Goal: Register for event/course

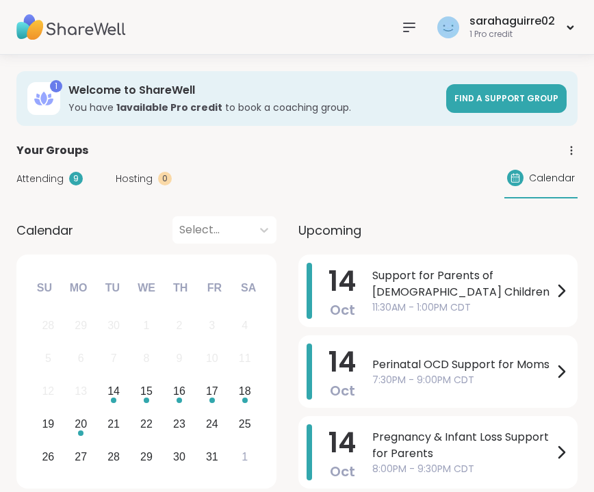
click at [409, 24] on icon at bounding box center [409, 27] width 16 height 16
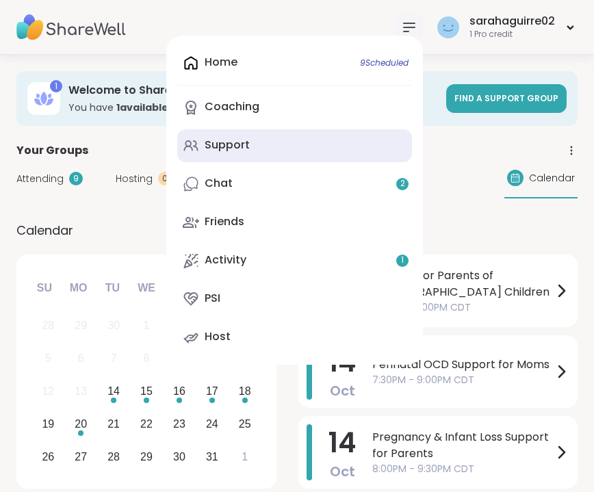
click at [230, 140] on div "Support" at bounding box center [227, 145] width 45 height 15
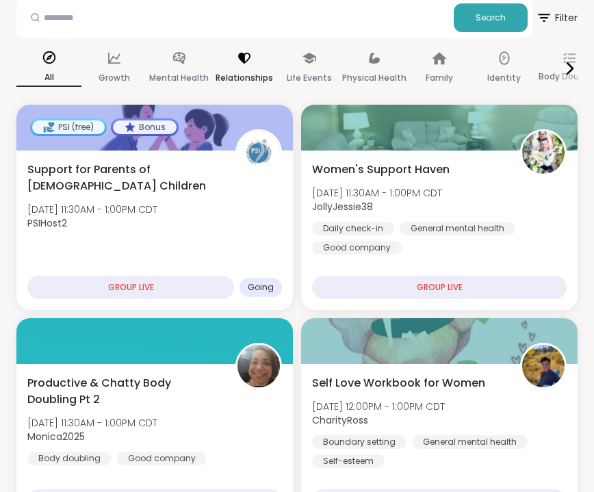
scroll to position [197, 0]
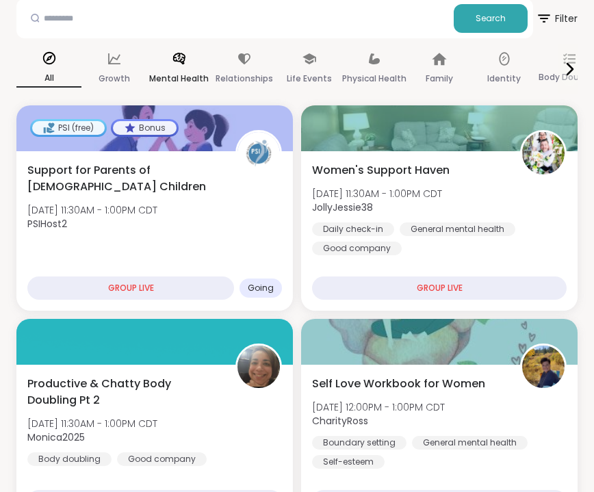
click at [169, 72] on p "Mental Health" at bounding box center [179, 79] width 60 height 16
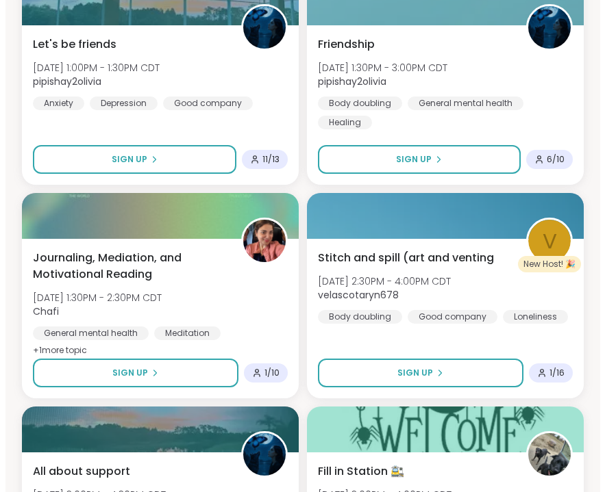
scroll to position [777, 0]
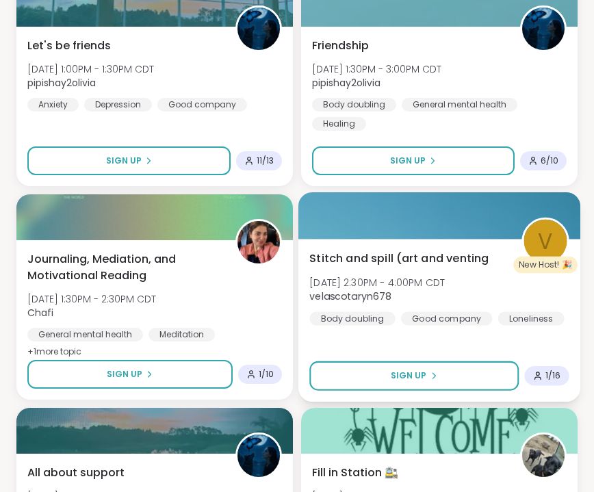
click at [396, 258] on span "Stitch and spill (art and venting" at bounding box center [399, 258] width 179 height 16
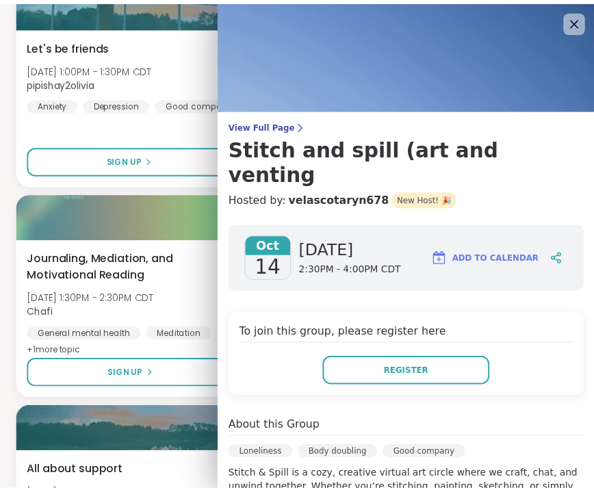
scroll to position [0, 0]
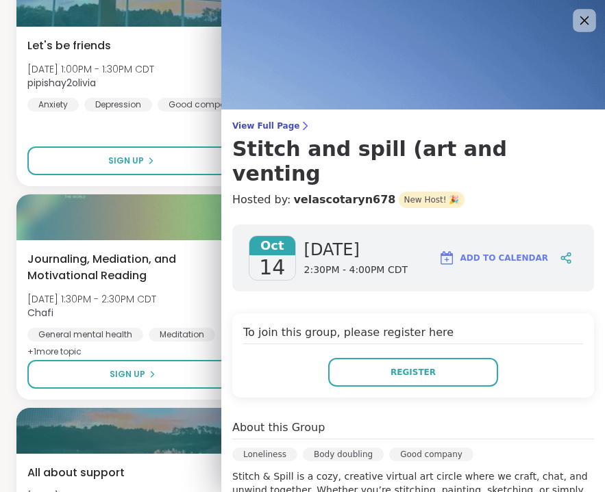
click at [575, 23] on icon at bounding box center [583, 20] width 17 height 17
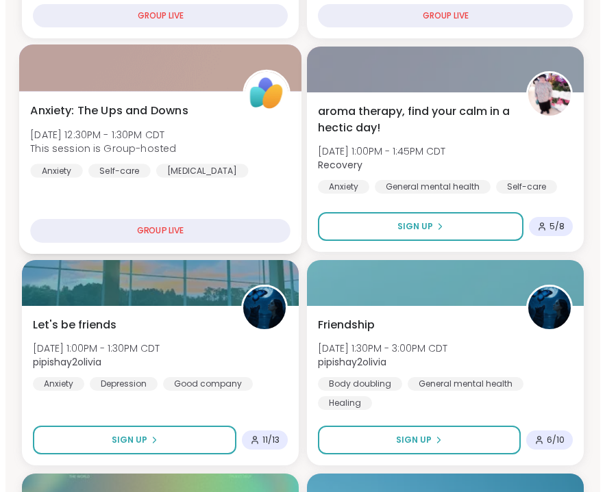
scroll to position [500, 0]
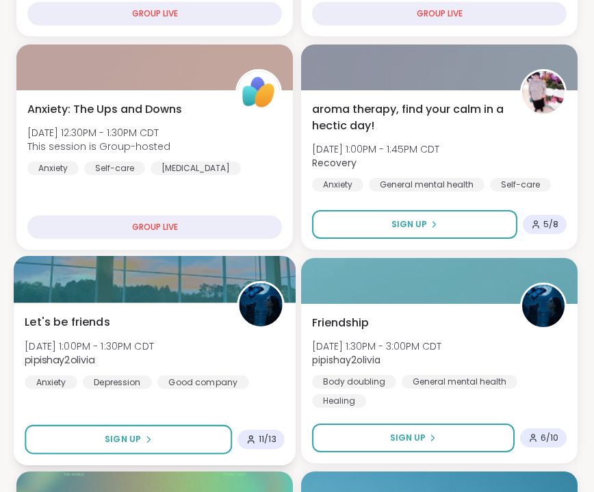
click at [246, 348] on div "Let's be friends Tue, Oct 14 | 1:00PM - 1:30PM CDT pipishay2olivia Anxiety Depr…" at bounding box center [155, 351] width 260 height 75
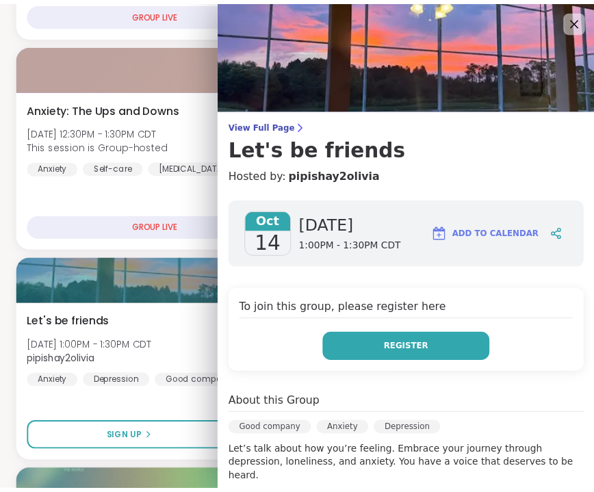
scroll to position [0, 0]
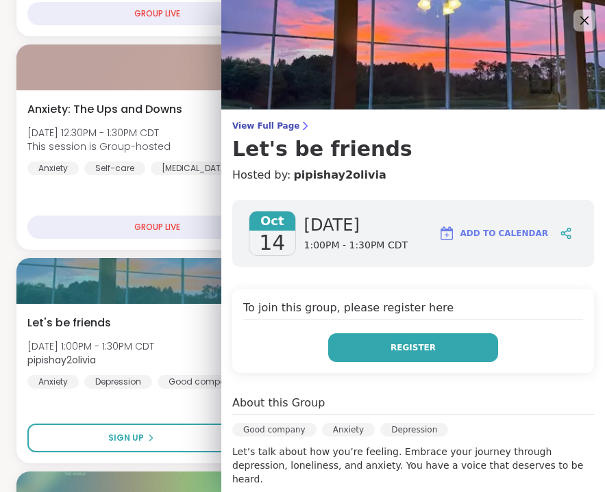
click at [402, 342] on span "Register" at bounding box center [412, 348] width 45 height 12
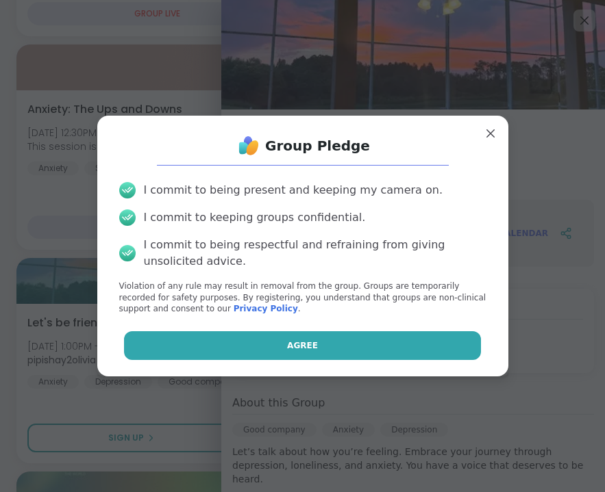
click at [376, 334] on button "Agree" at bounding box center [302, 345] width 357 height 29
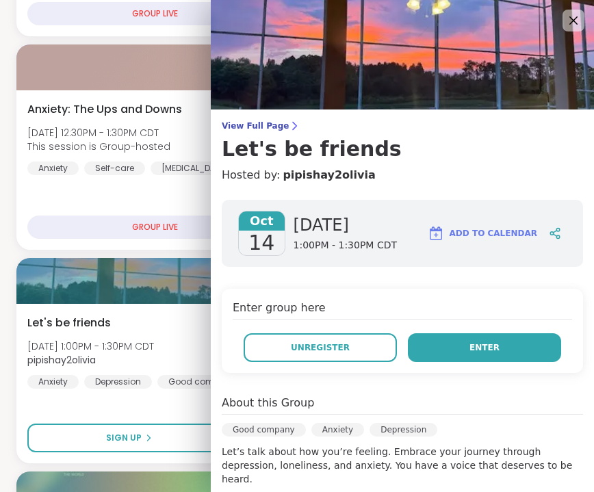
click at [442, 353] on button "Enter" at bounding box center [484, 348] width 153 height 29
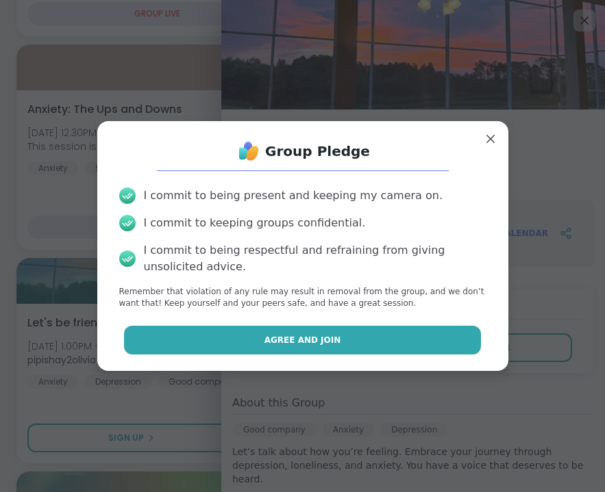
click at [401, 334] on button "Agree and Join" at bounding box center [302, 340] width 357 height 29
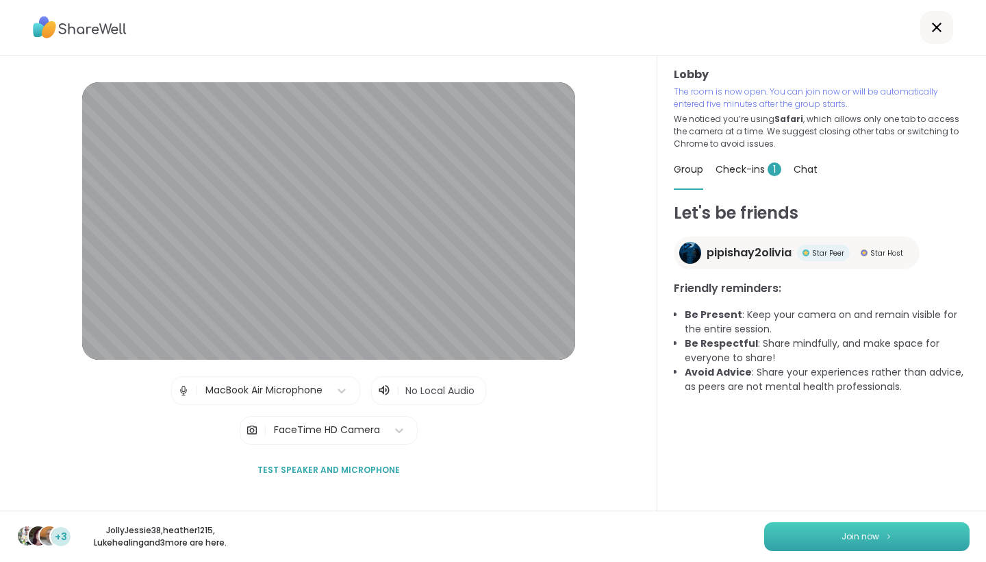
click at [594, 492] on button "Join now" at bounding box center [866, 536] width 205 height 29
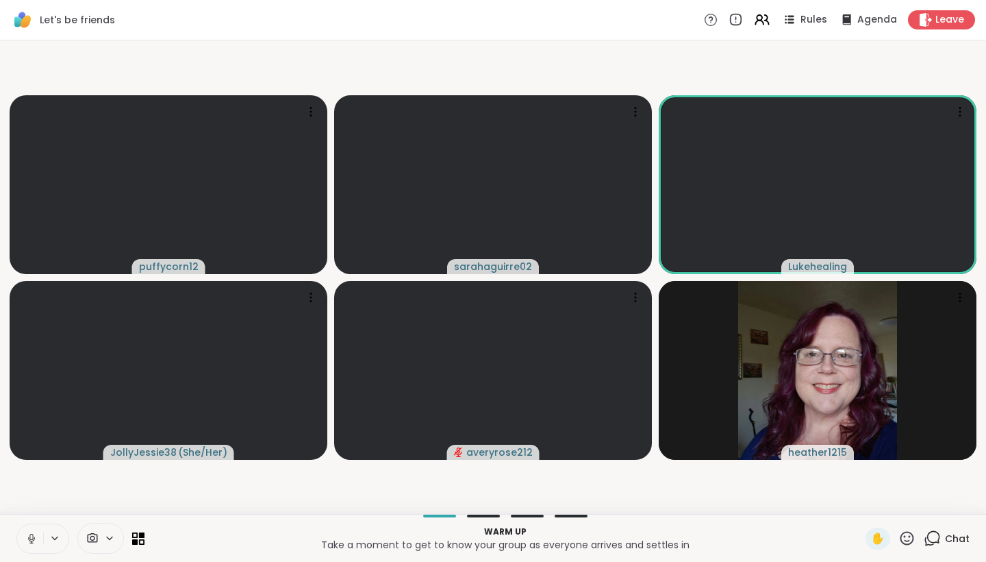
click at [27, 492] on icon at bounding box center [31, 538] width 12 height 12
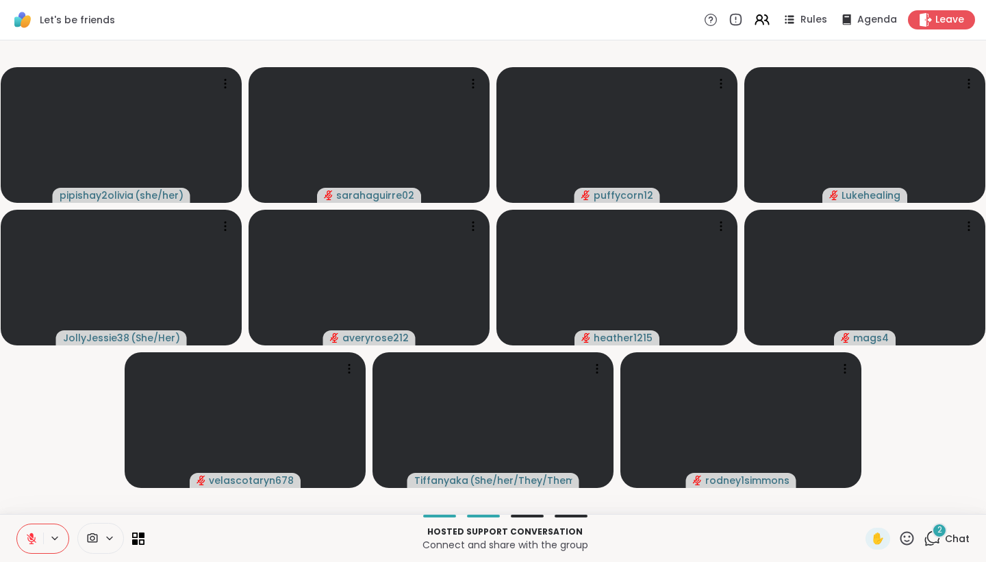
click at [41, 492] on button at bounding box center [30, 538] width 26 height 29
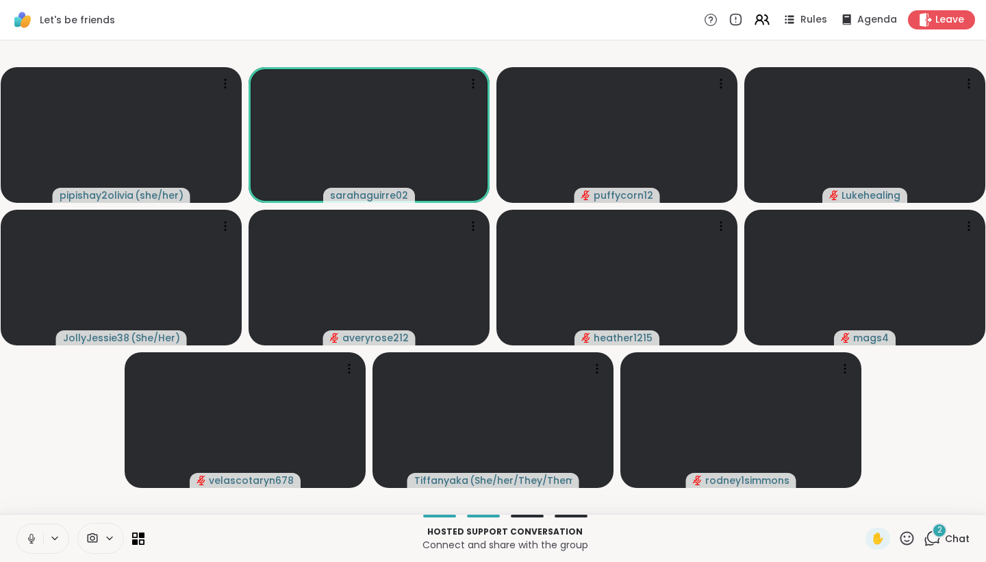
click at [28, 492] on icon at bounding box center [31, 538] width 12 height 12
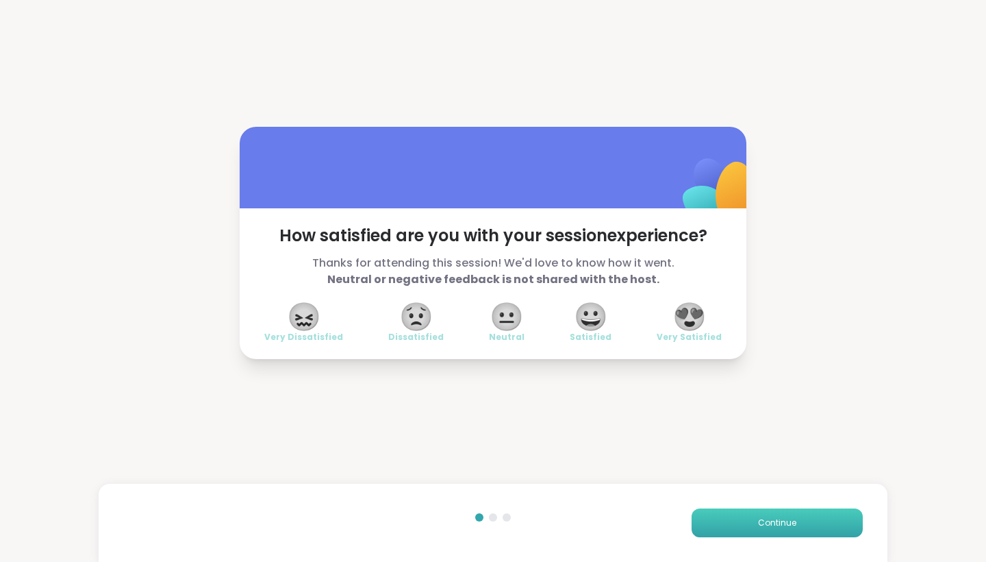
click at [594, 492] on button "Continue" at bounding box center [777, 522] width 171 height 29
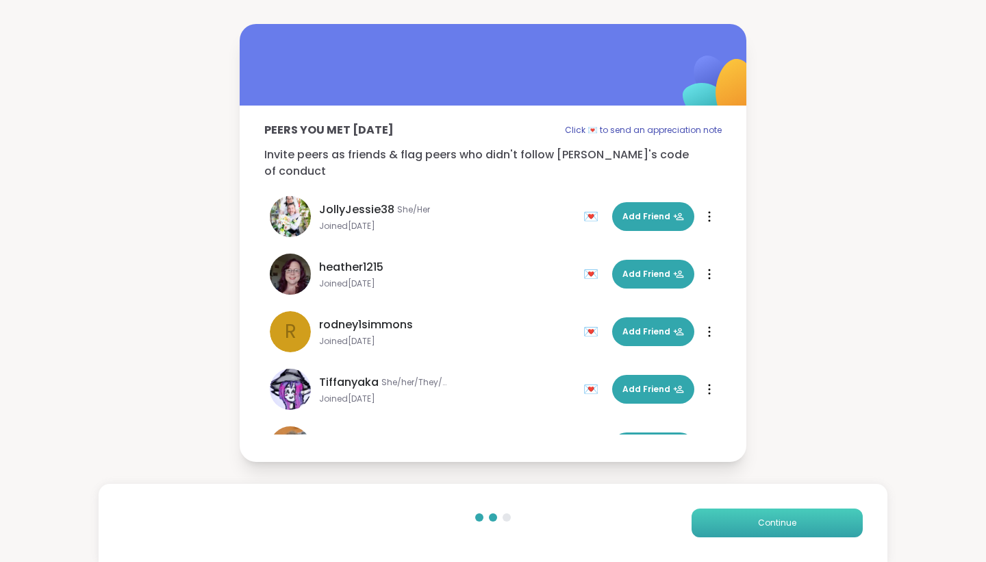
click at [594, 492] on button "Continue" at bounding box center [777, 522] width 171 height 29
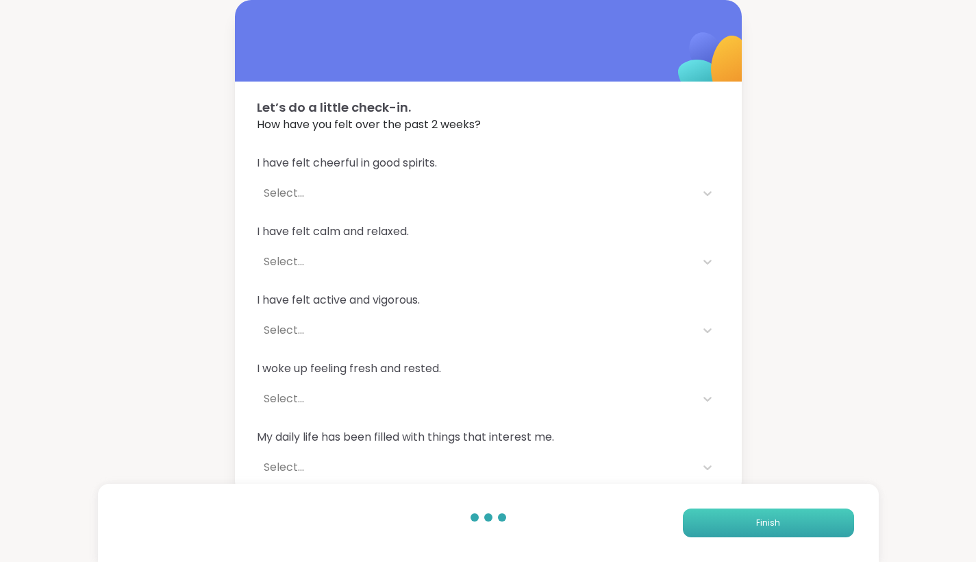
click at [594, 492] on button "Finish" at bounding box center [768, 522] width 171 height 29
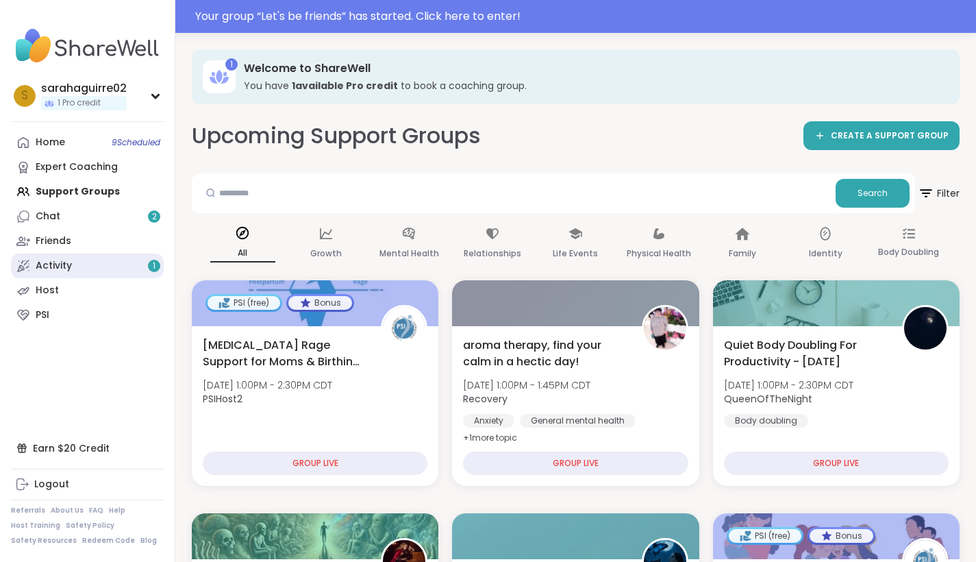
click at [77, 271] on link "Activity 1" at bounding box center [87, 265] width 153 height 25
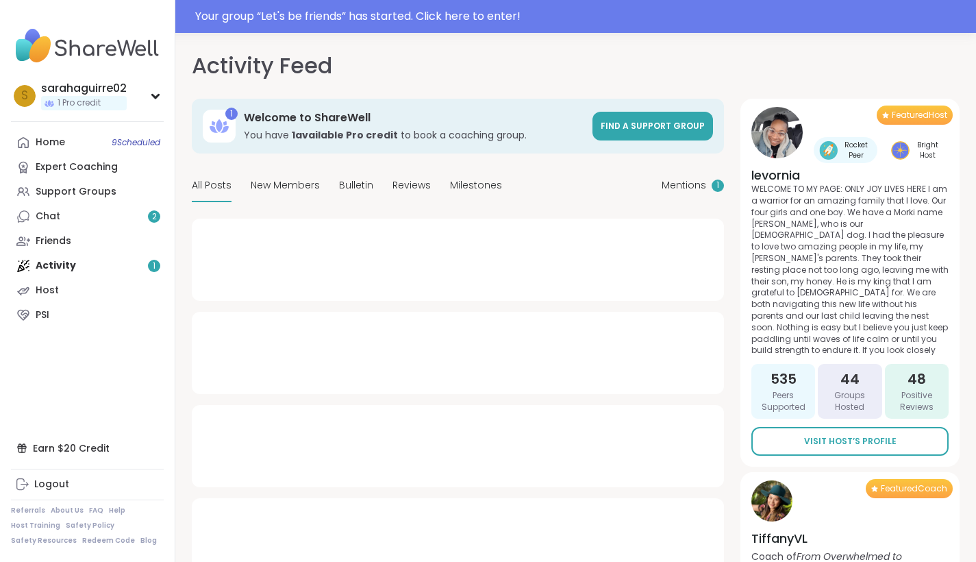
type textarea "*"
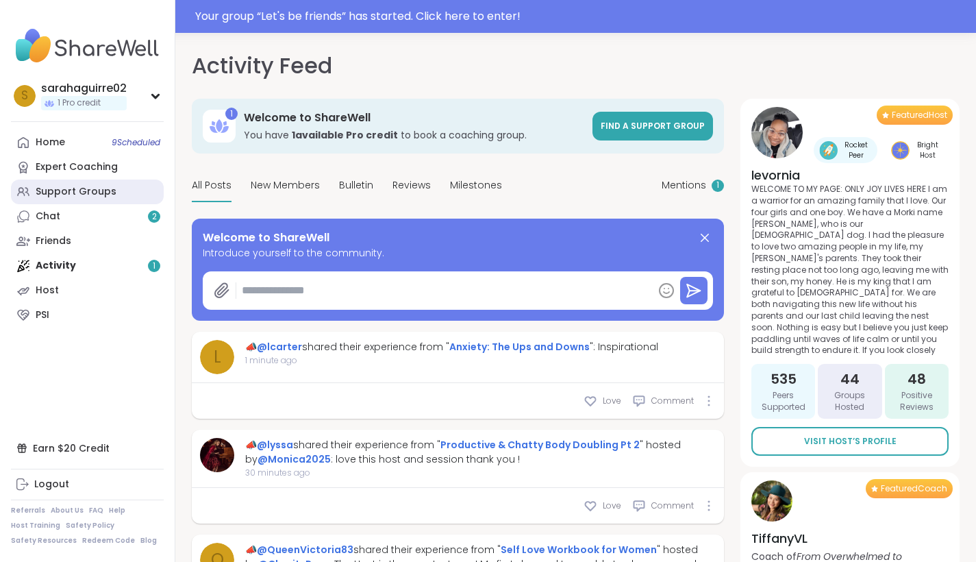
click at [88, 193] on div "Support Groups" at bounding box center [76, 192] width 81 height 14
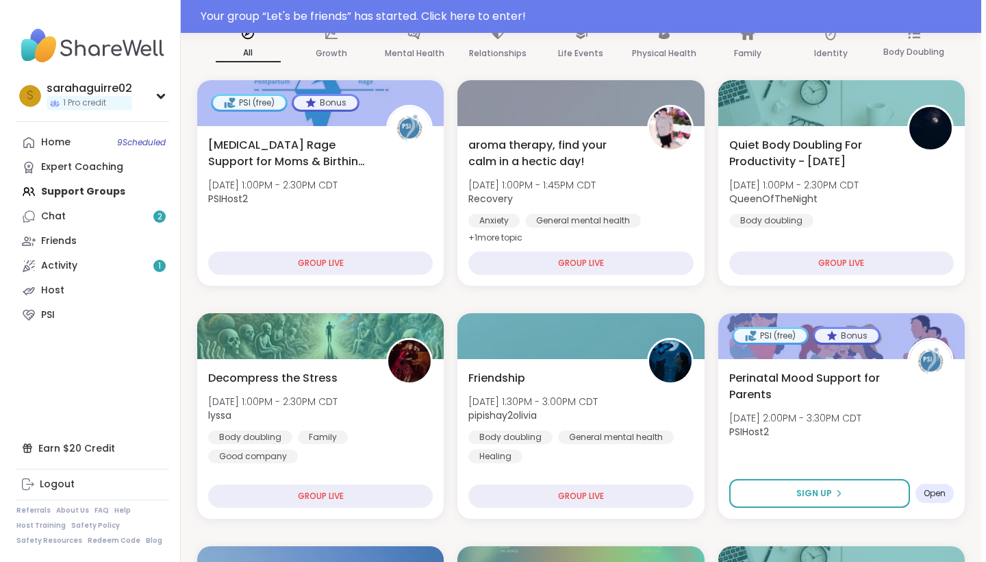
scroll to position [199, 0]
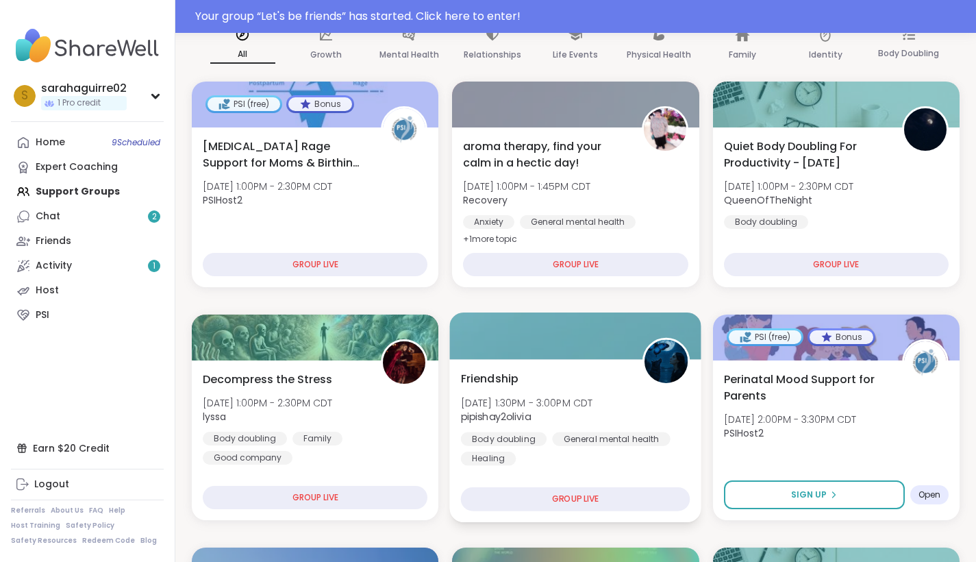
click at [523, 417] on b "pipishay2olivia" at bounding box center [496, 417] width 70 height 14
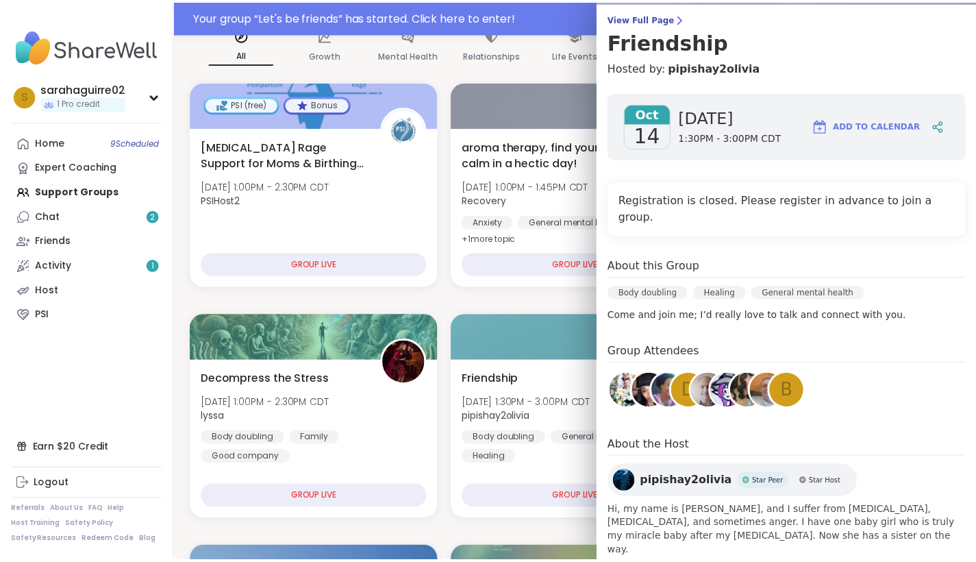
scroll to position [108, 0]
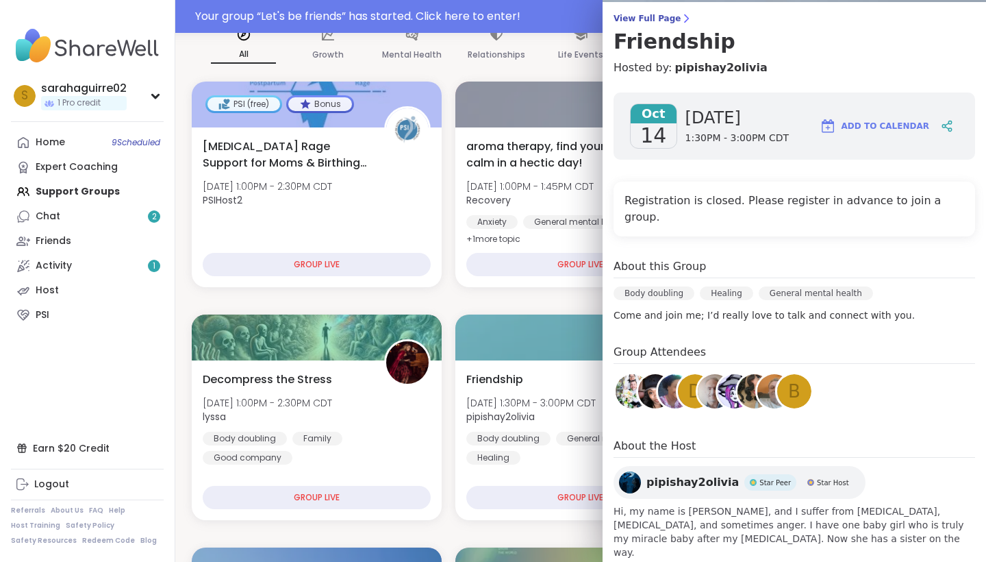
click at [594, 474] on span "pipishay2olivia" at bounding box center [693, 482] width 92 height 16
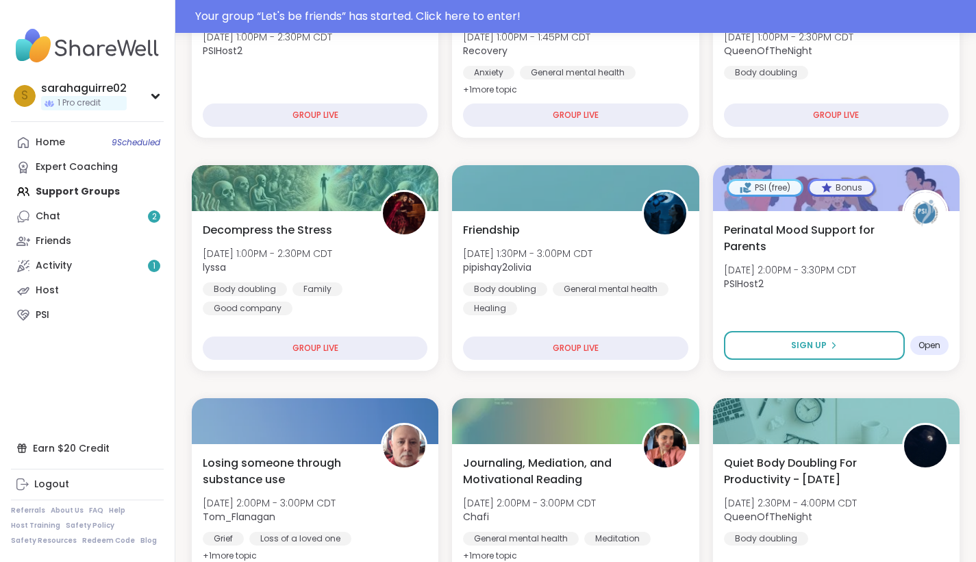
scroll to position [349, 0]
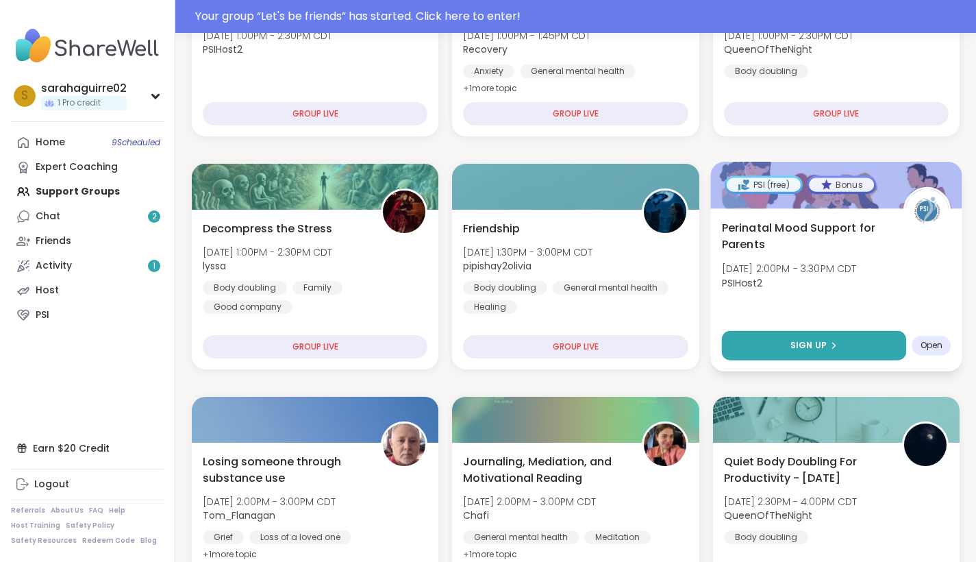
click at [594, 338] on button "Sign Up" at bounding box center [813, 345] width 185 height 29
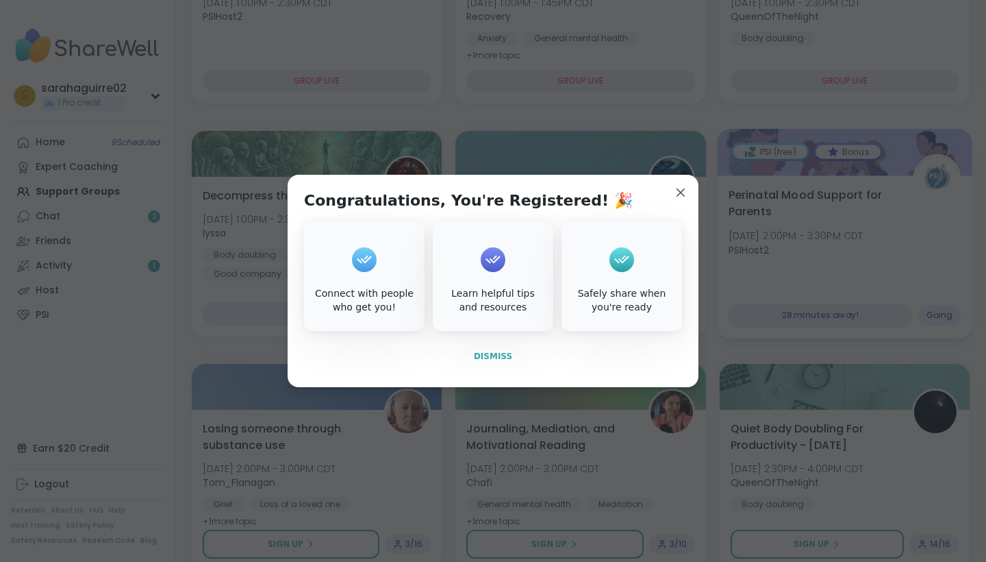
click at [487, 359] on span "Dismiss" at bounding box center [493, 356] width 38 height 10
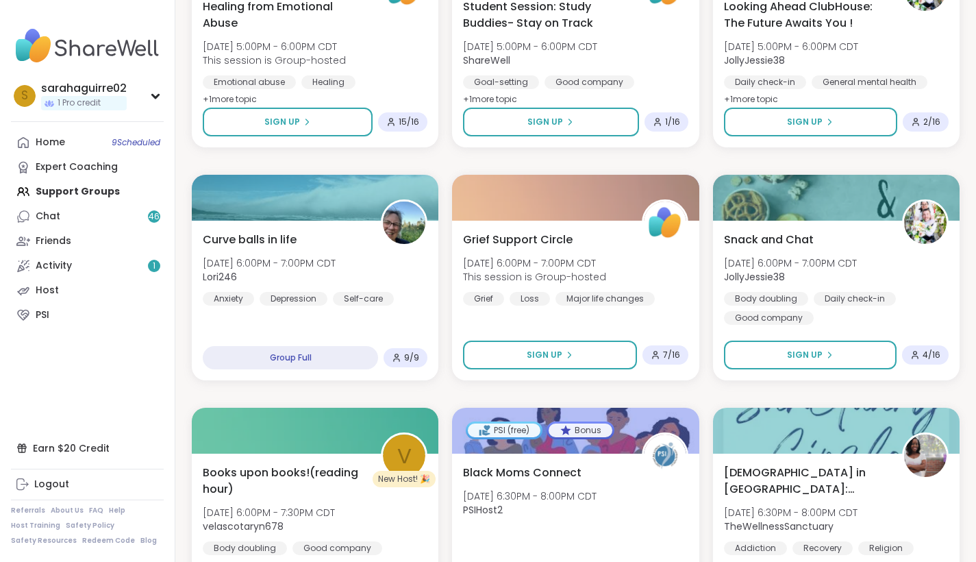
scroll to position [1705, 0]
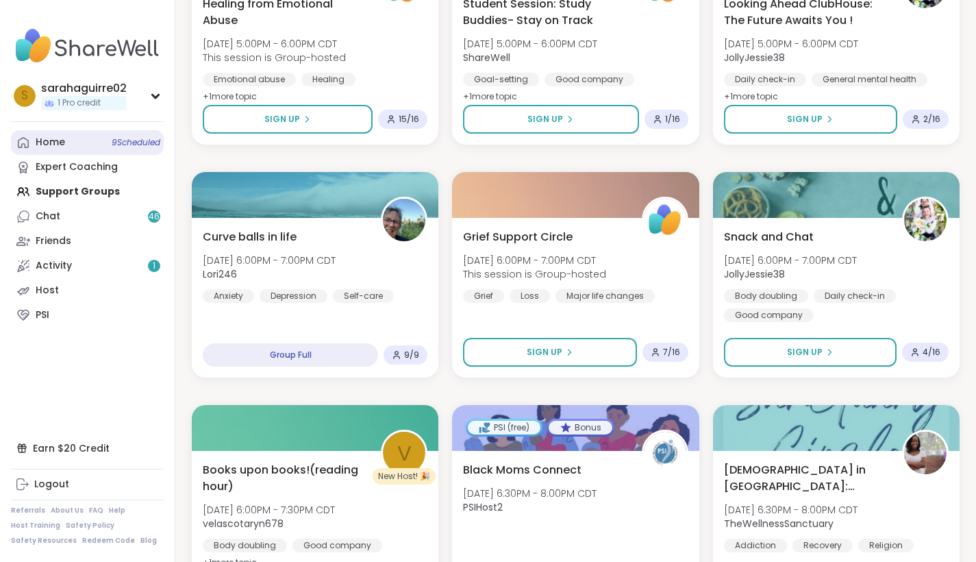
click at [79, 145] on link "Home 9 Scheduled" at bounding box center [87, 142] width 153 height 25
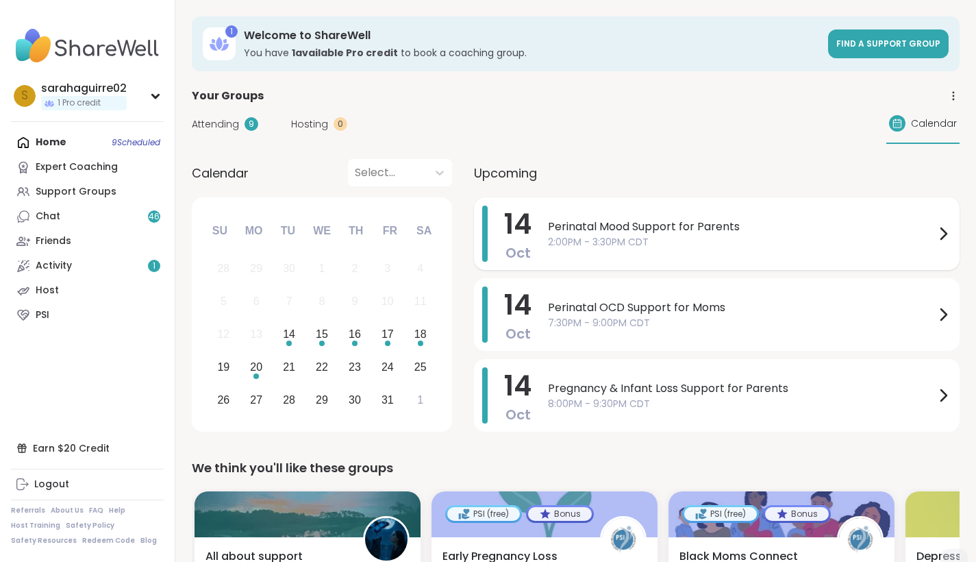
click at [594, 231] on span "Perinatal Mood Support for Parents" at bounding box center [741, 226] width 387 height 16
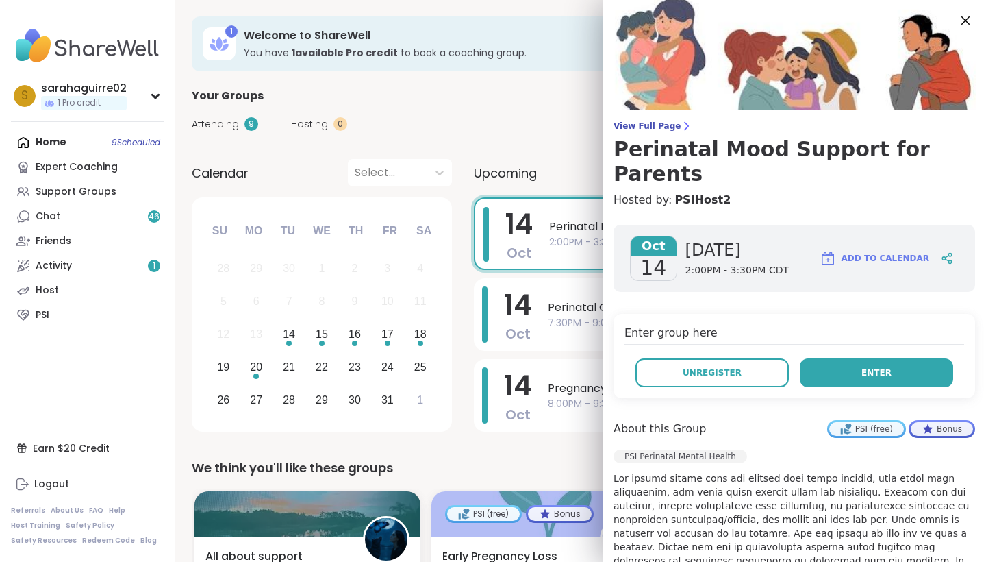
click at [594, 358] on button "Enter" at bounding box center [876, 372] width 153 height 29
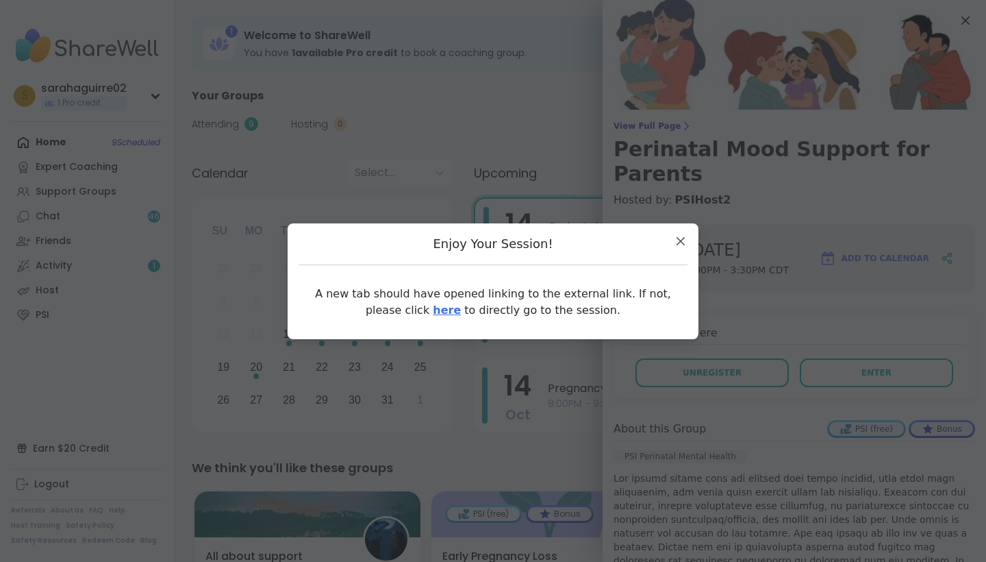
click at [433, 308] on link "here" at bounding box center [447, 309] width 28 height 13
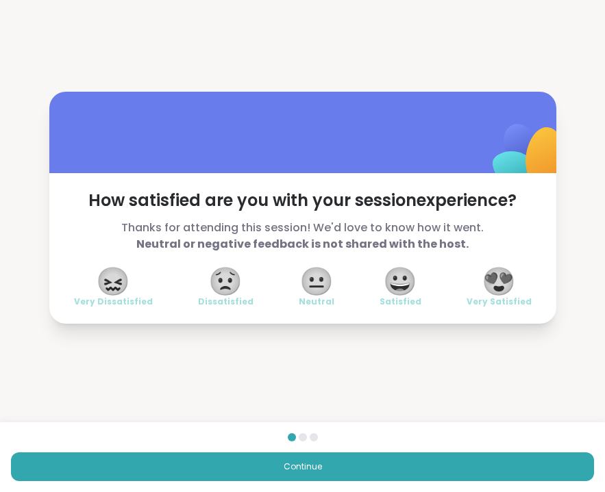
click at [417, 292] on div "😀 Satisfied" at bounding box center [400, 288] width 42 height 38
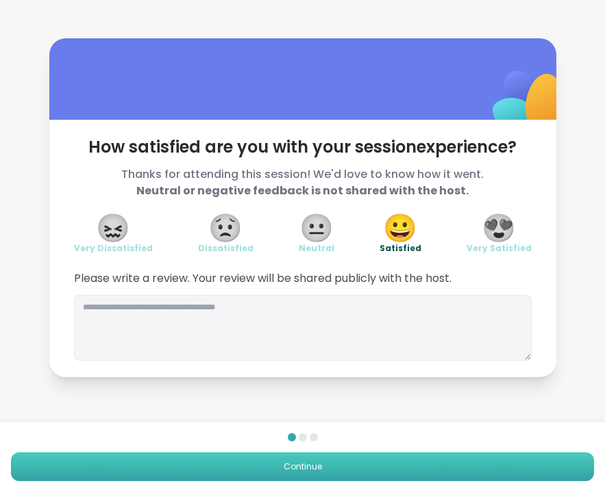
click at [371, 469] on button "Continue" at bounding box center [302, 467] width 583 height 29
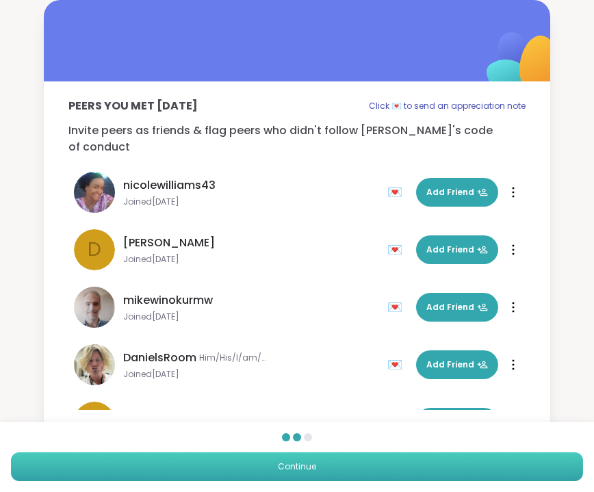
click at [391, 470] on button "Continue" at bounding box center [297, 467] width 573 height 29
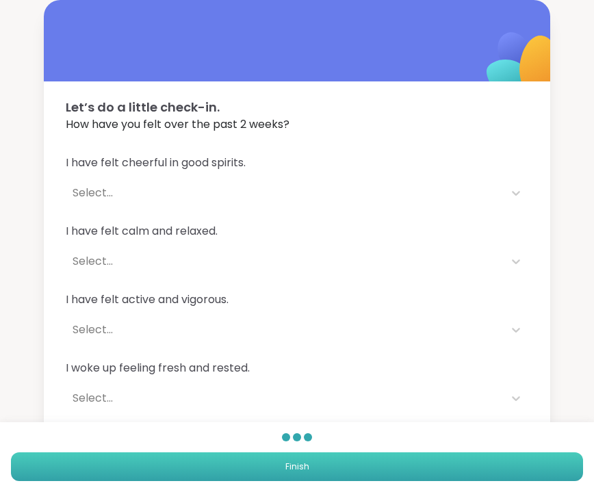
click at [384, 466] on button "Finish" at bounding box center [297, 467] width 573 height 29
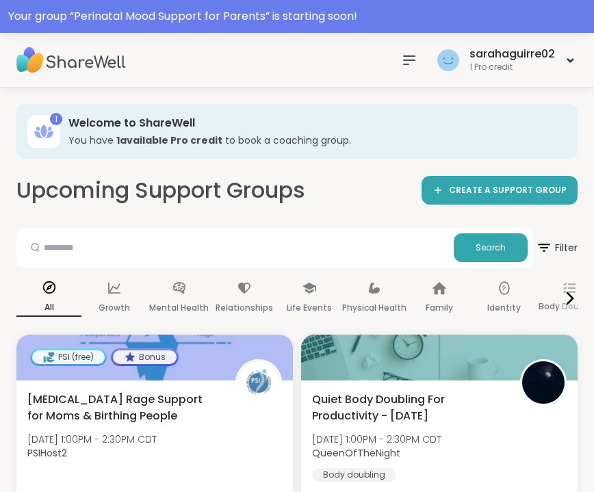
click at [410, 53] on icon at bounding box center [409, 60] width 16 height 16
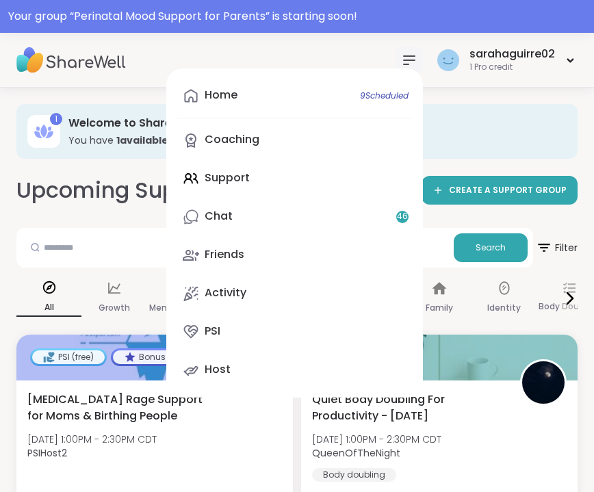
click at [252, 186] on div "Home 9 Scheduled Coaching Support Chat 46 Friends Activity PSI Host" at bounding box center [294, 232] width 257 height 329
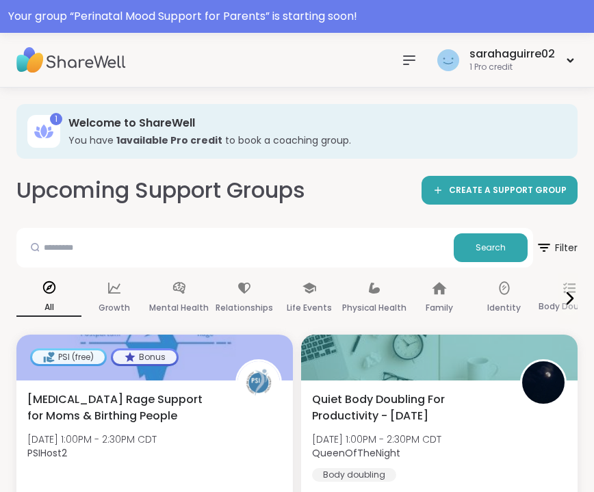
click at [409, 68] on nav at bounding box center [409, 60] width 27 height 27
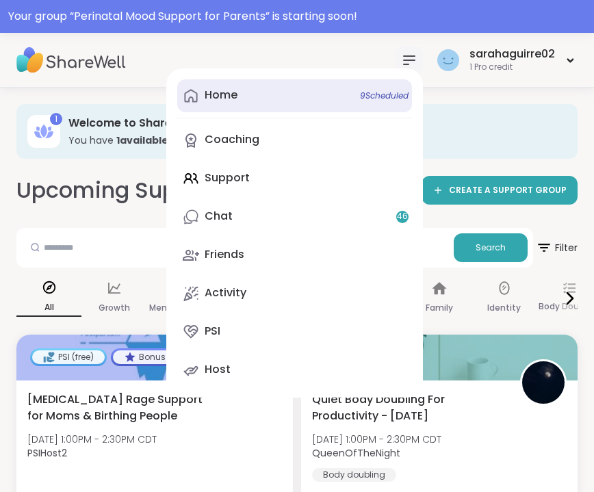
click at [258, 101] on link "Home 9 Scheduled" at bounding box center [294, 95] width 235 height 33
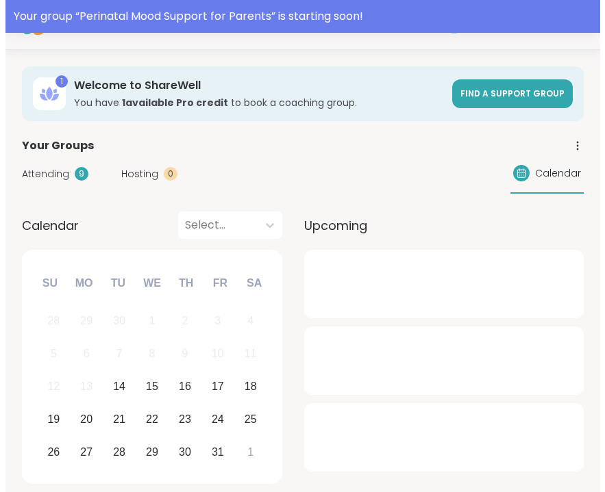
scroll to position [57, 0]
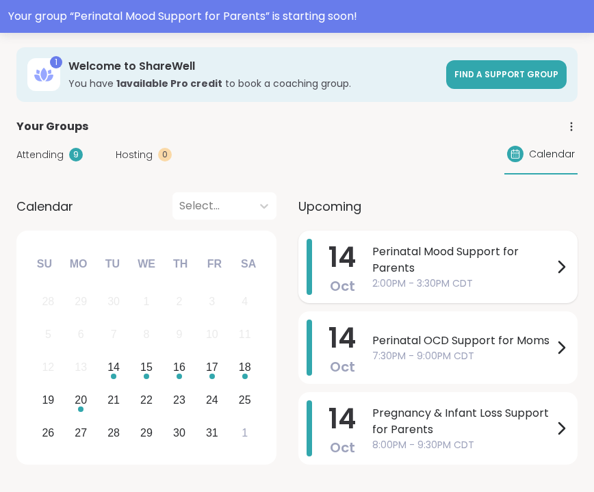
click at [548, 257] on span "Perinatal Mood Support for Parents" at bounding box center [463, 260] width 181 height 33
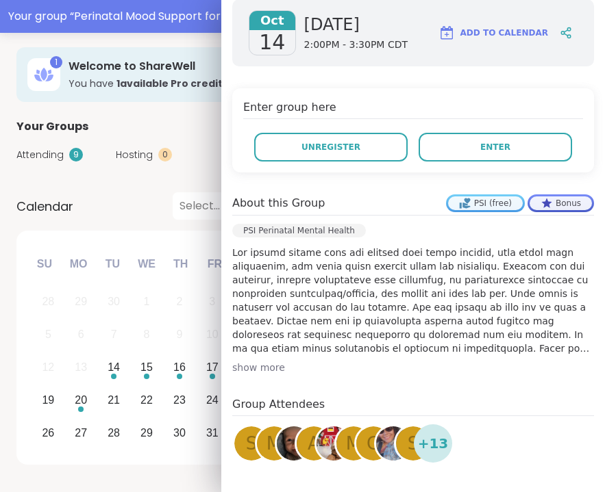
scroll to position [231, 0]
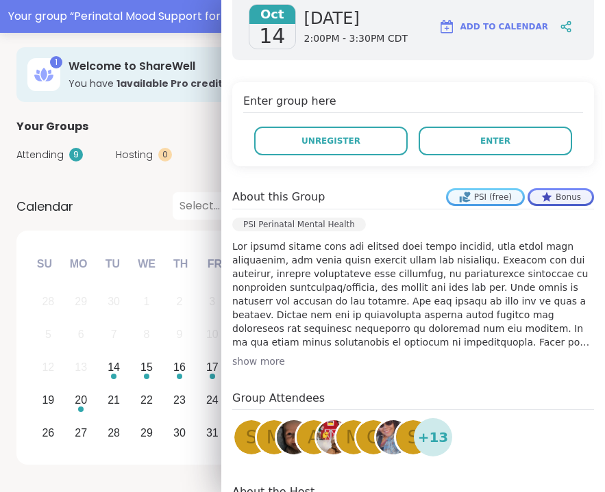
click at [288, 421] on img at bounding box center [294, 438] width 34 height 34
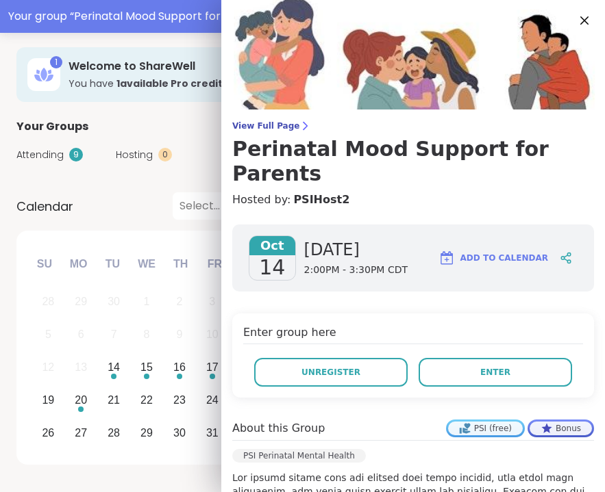
scroll to position [0, 0]
